Goal: Information Seeking & Learning: Understand process/instructions

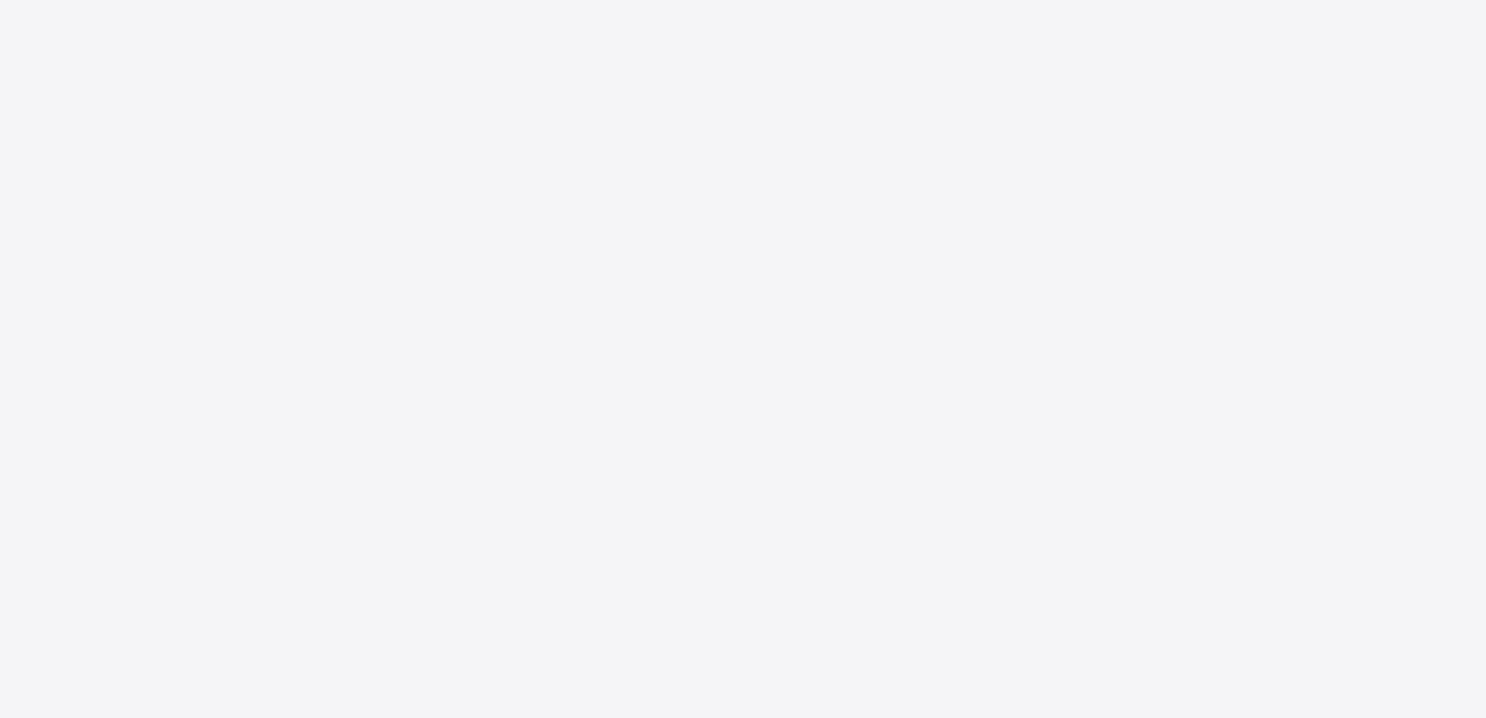
click at [596, 142] on div at bounding box center [743, 359] width 1486 height 718
click at [596, 143] on div at bounding box center [743, 359] width 1486 height 718
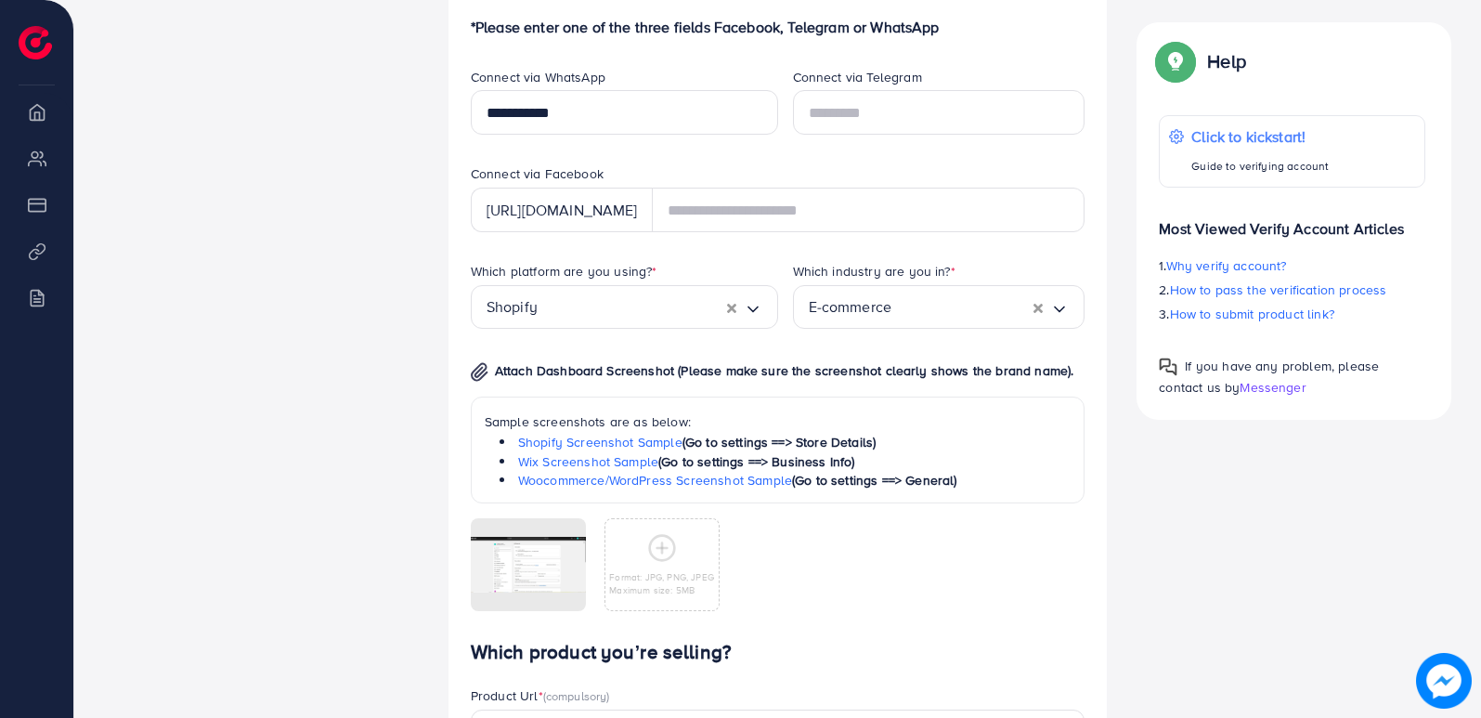
scroll to position [1083, 0]
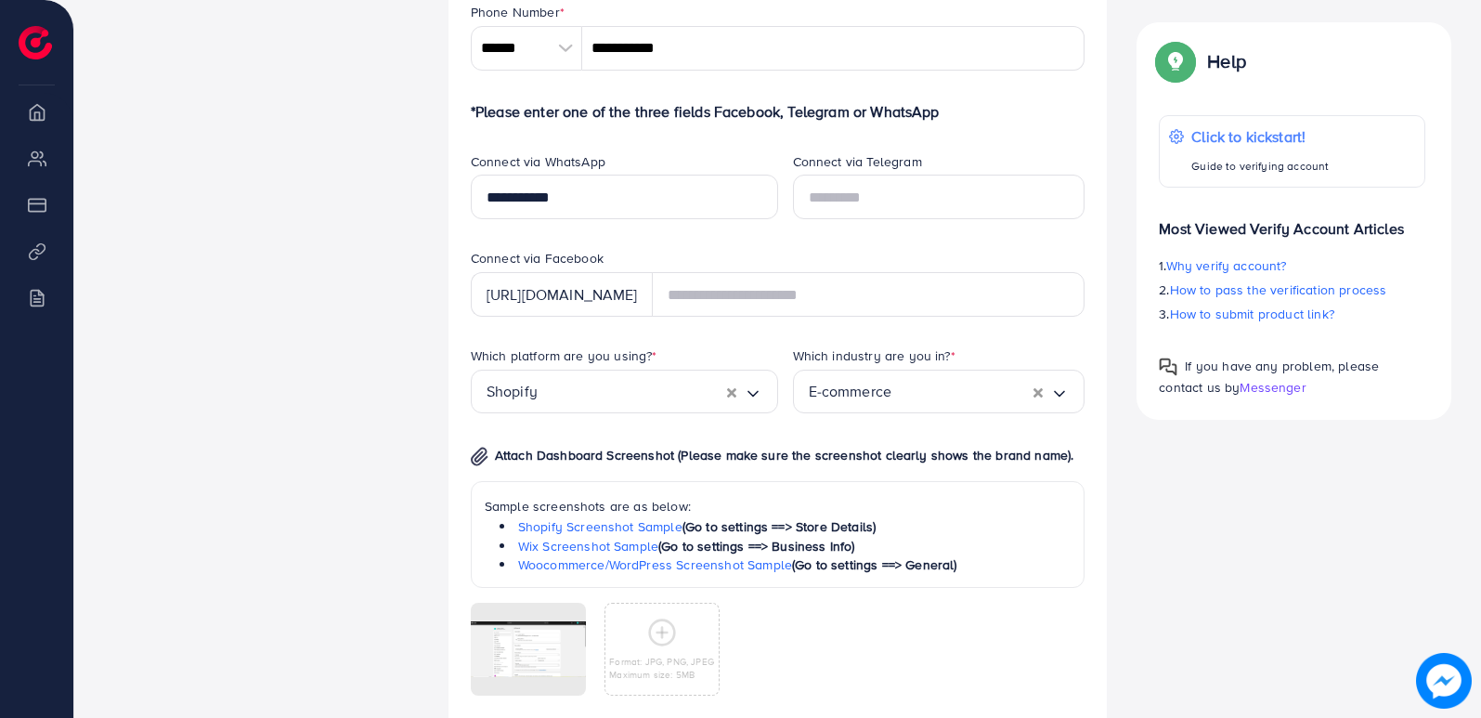
scroll to position [1039, 0]
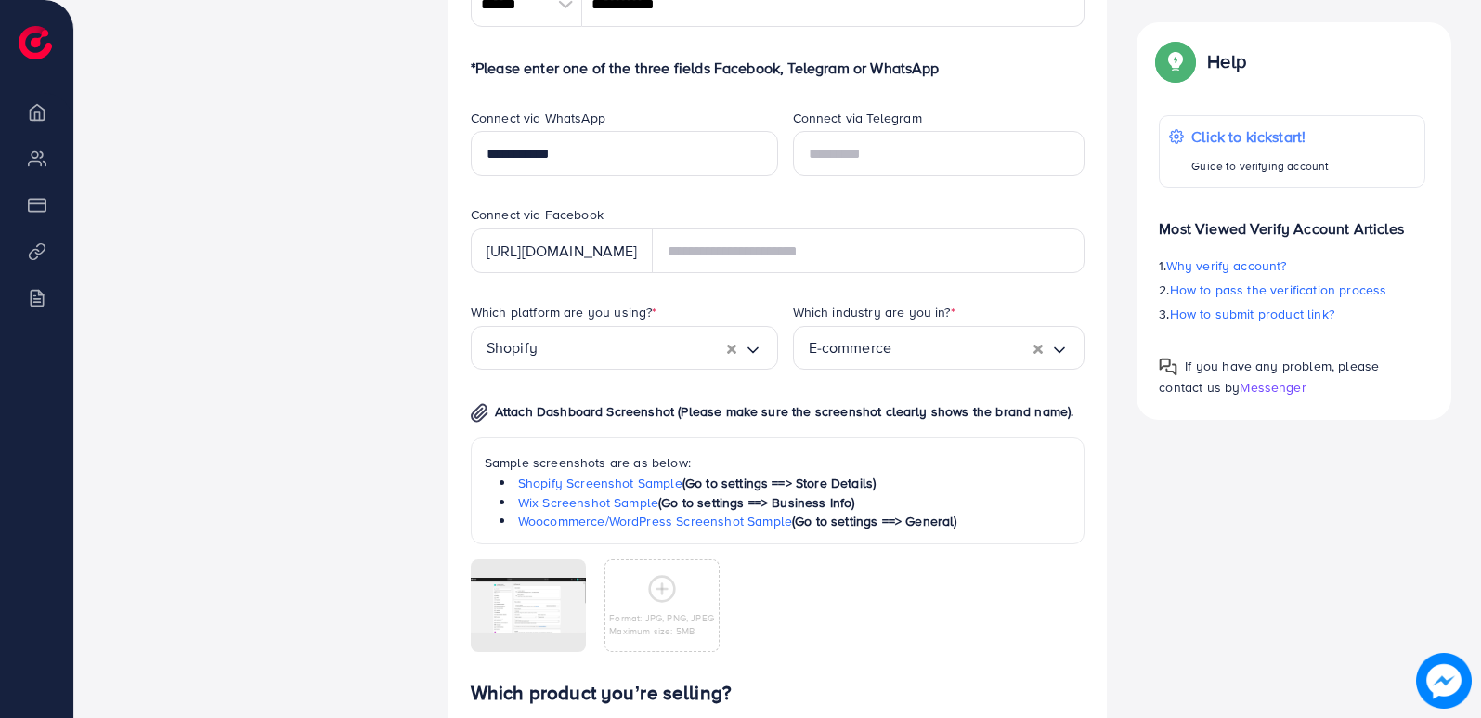
click at [1480, 604] on div "[AdReach] Refund Policy Please review our refund policy carefully to understand…" at bounding box center [777, 89] width 1407 height 2256
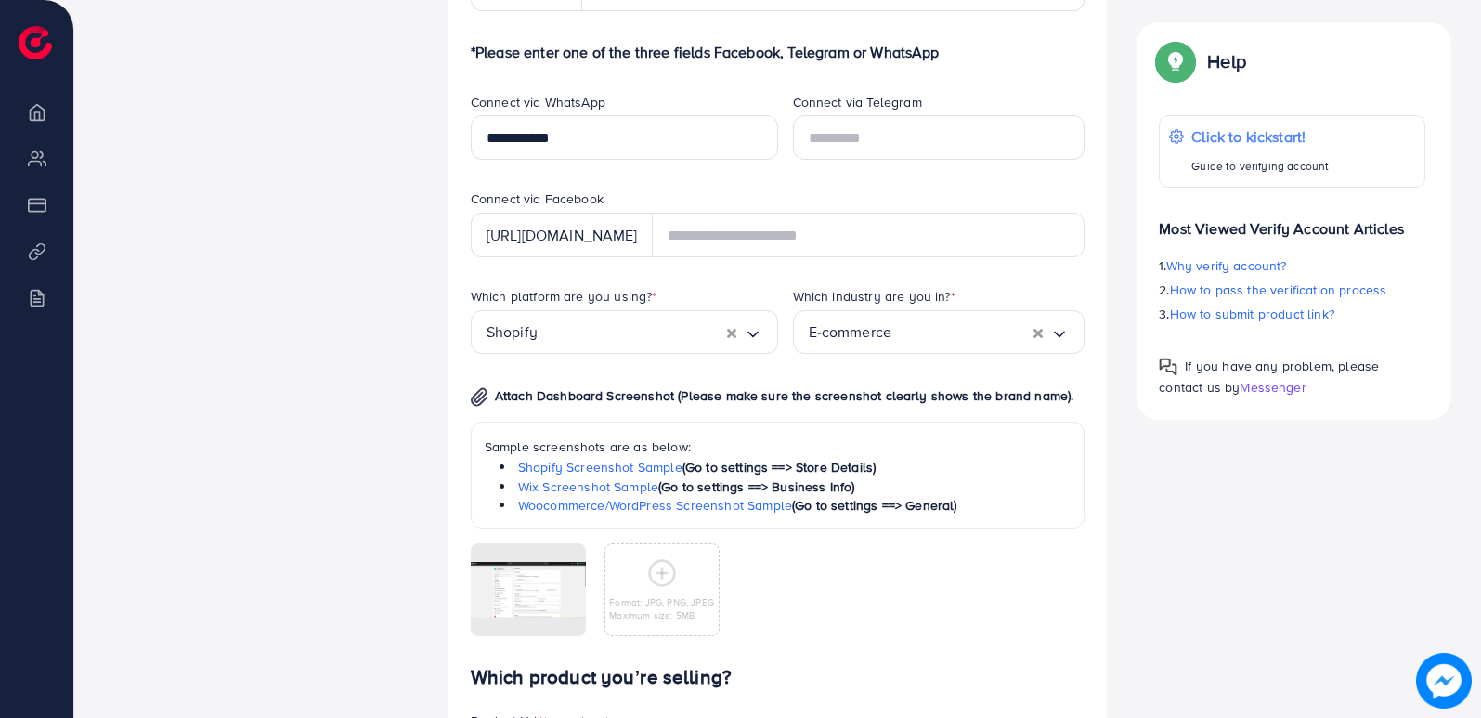
scroll to position [1092, 0]
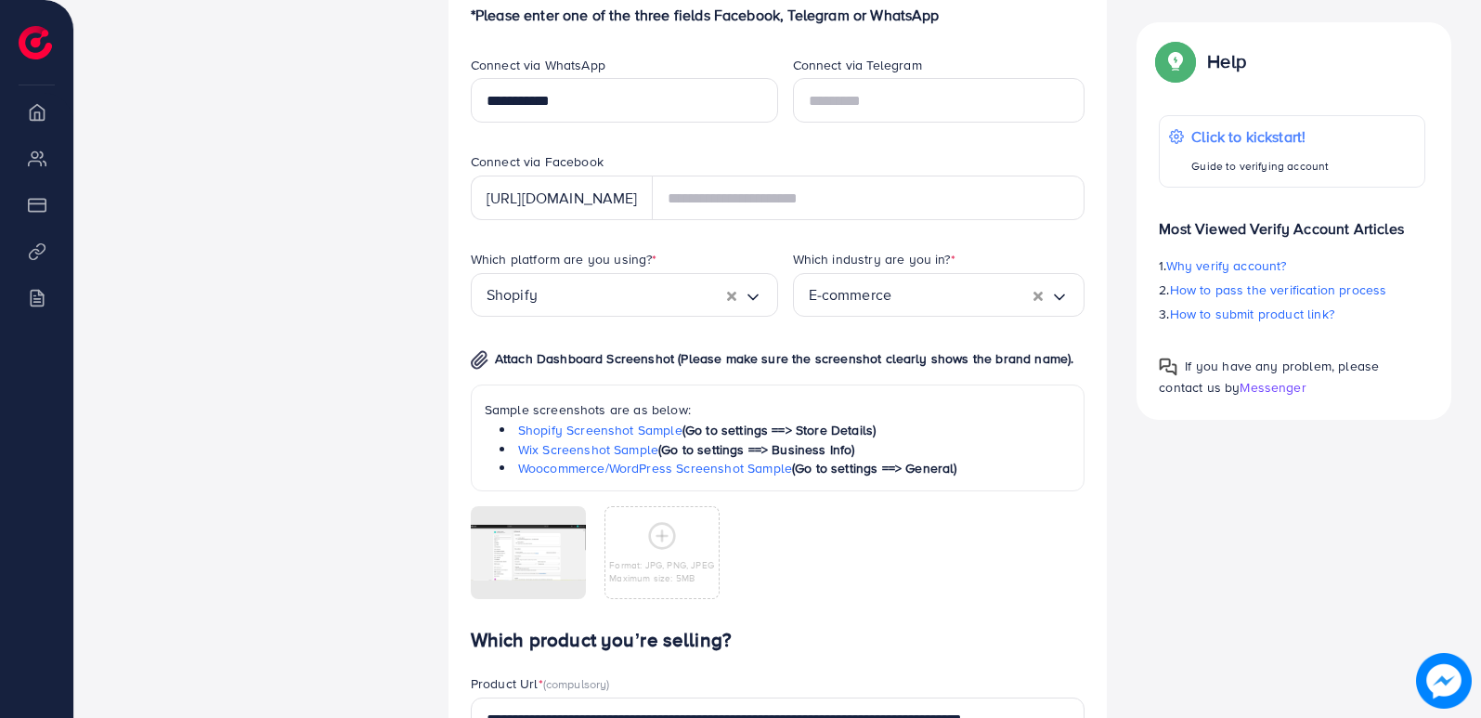
click at [753, 136] on div "**********" at bounding box center [617, 105] width 322 height 98
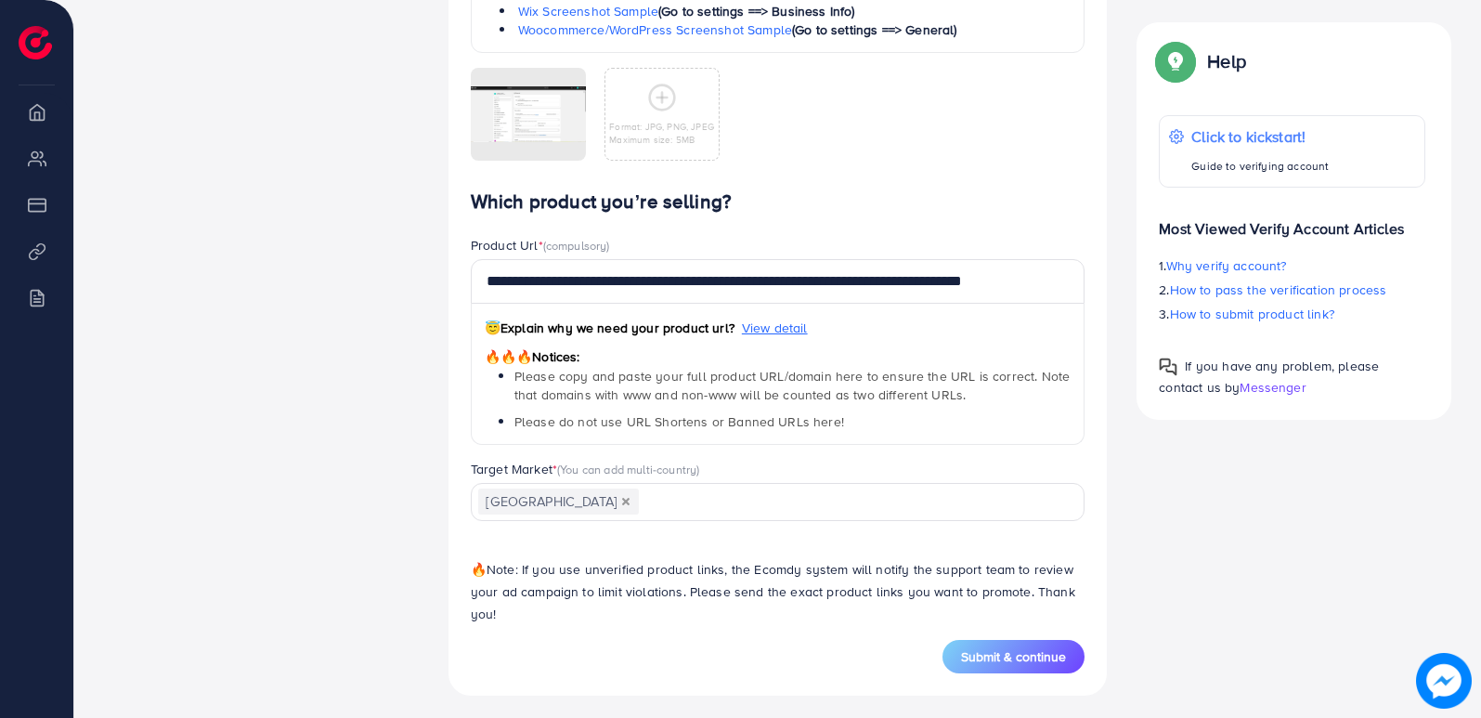
scroll to position [1538, 0]
